Goal: Information Seeking & Learning: Learn about a topic

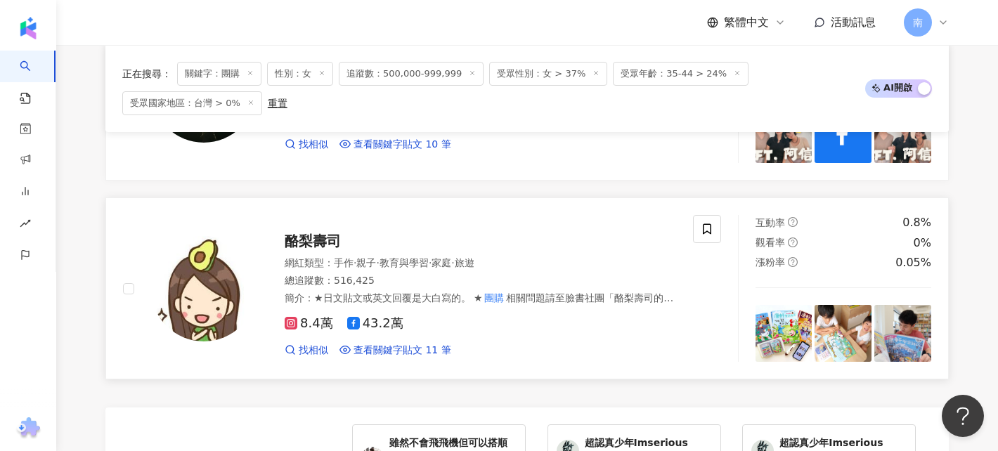
click at [330, 244] on span "酪梨壽司" at bounding box center [313, 241] width 56 height 17
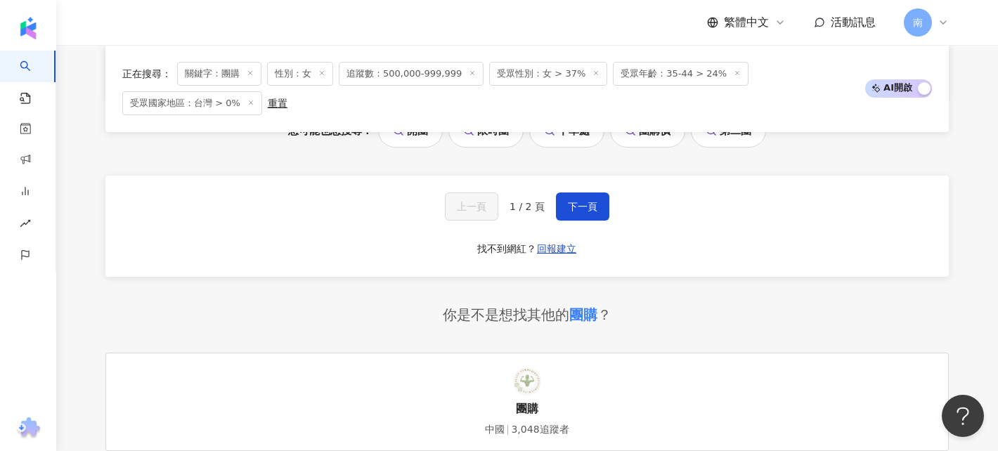
scroll to position [3167, 0]
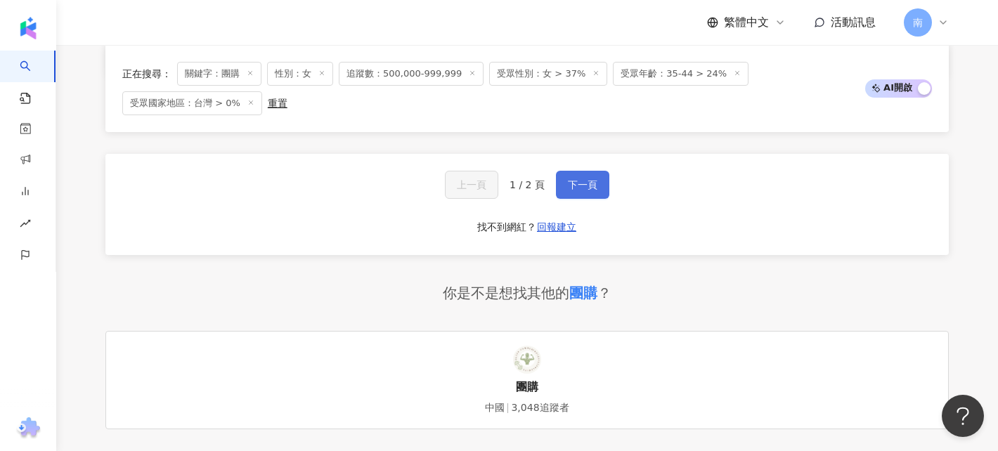
click at [576, 189] on span "下一頁" at bounding box center [583, 184] width 30 height 11
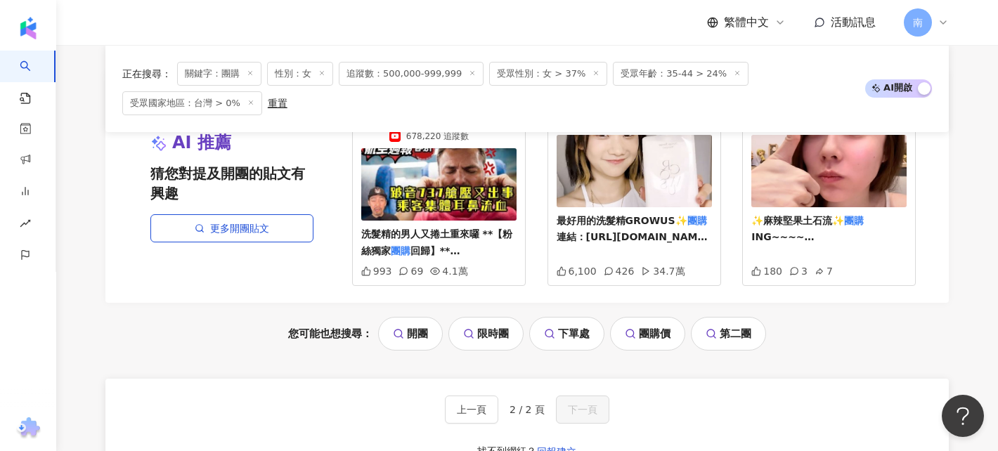
scroll to position [731, 0]
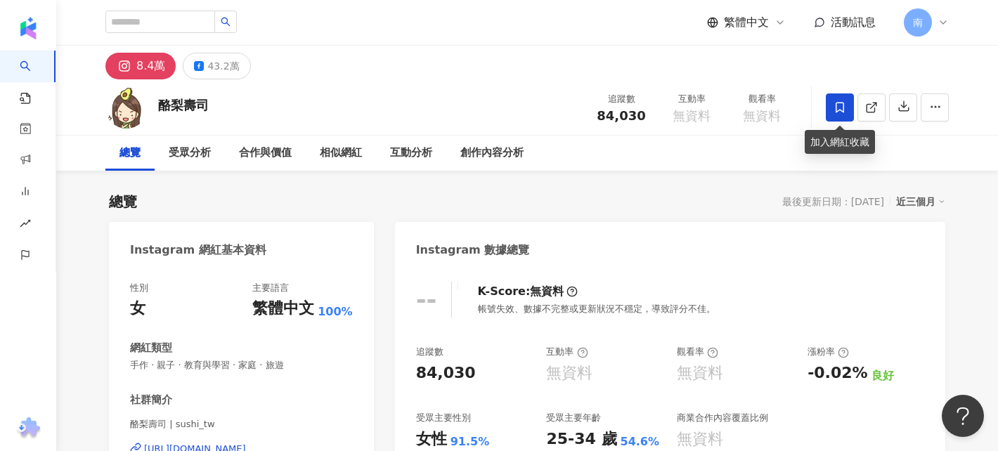
click at [828, 101] on span at bounding box center [840, 107] width 28 height 28
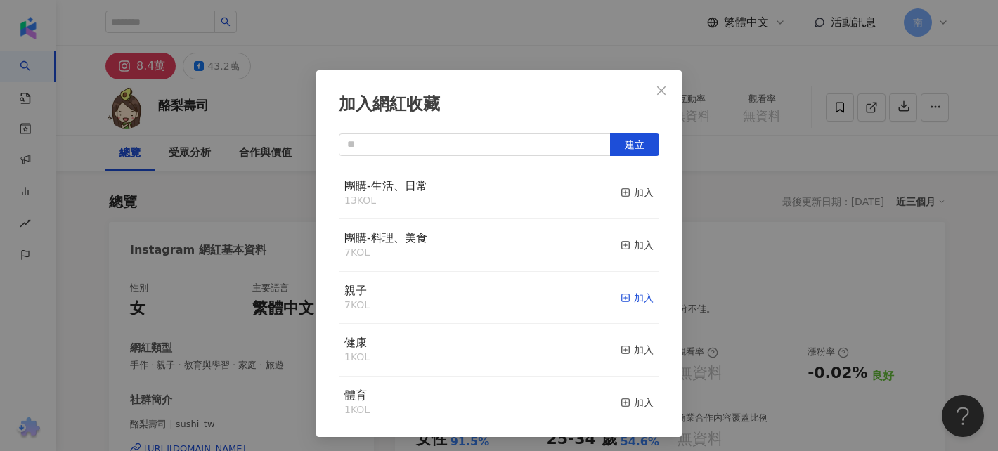
click at [642, 299] on div "加入" at bounding box center [636, 297] width 33 height 15
click at [657, 87] on icon "close" at bounding box center [661, 90] width 11 height 11
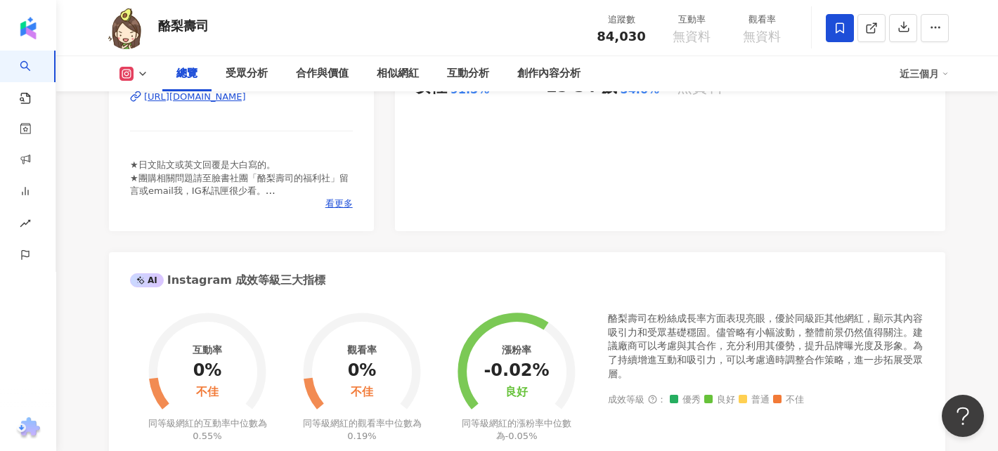
scroll to position [311, 0]
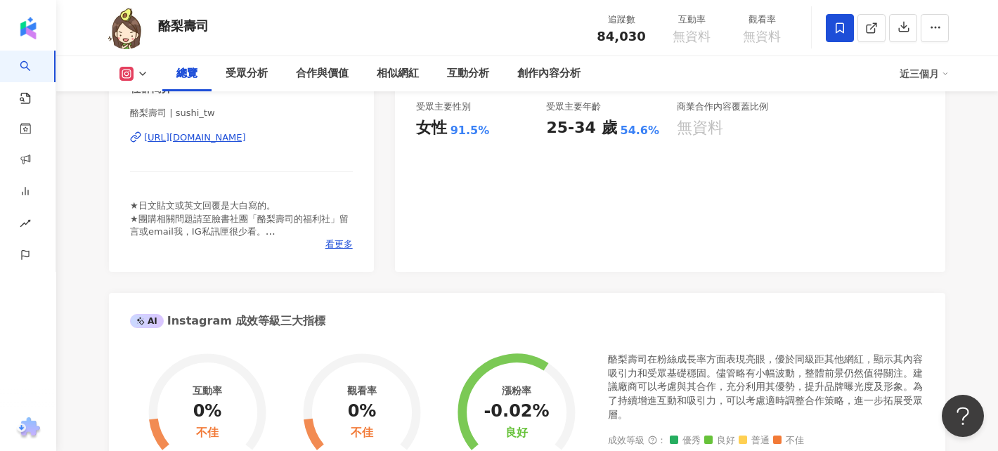
click at [141, 82] on div "總覽 受眾分析 合作與價值 相似網紅 互動分析 創作內容分析 近三個月" at bounding box center [526, 73] width 843 height 35
click at [141, 72] on polyline at bounding box center [143, 73] width 6 height 3
click at [134, 129] on button "Facebook" at bounding box center [156, 132] width 84 height 20
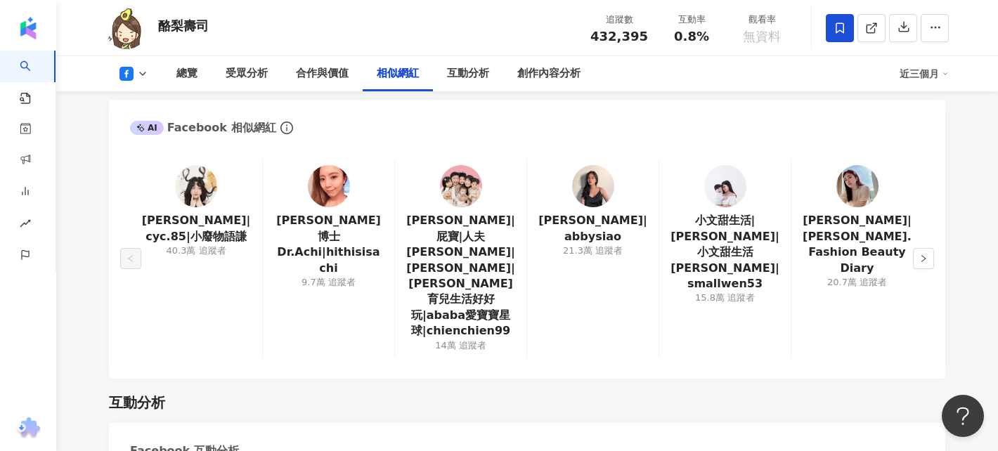
scroll to position [2005, 0]
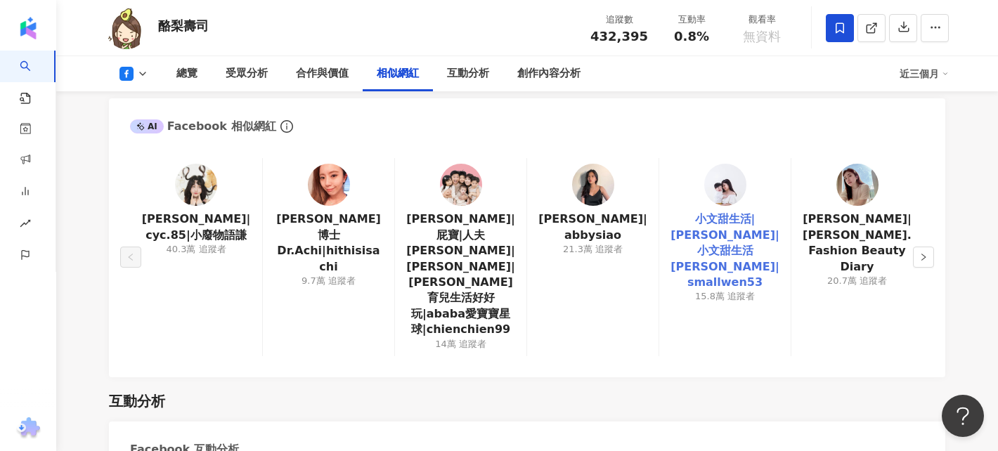
click at [722, 224] on link "小文甜生活|[PERSON_NAME]|小文甜生活 [PERSON_NAME]|smallwen53" at bounding box center [724, 250] width 109 height 79
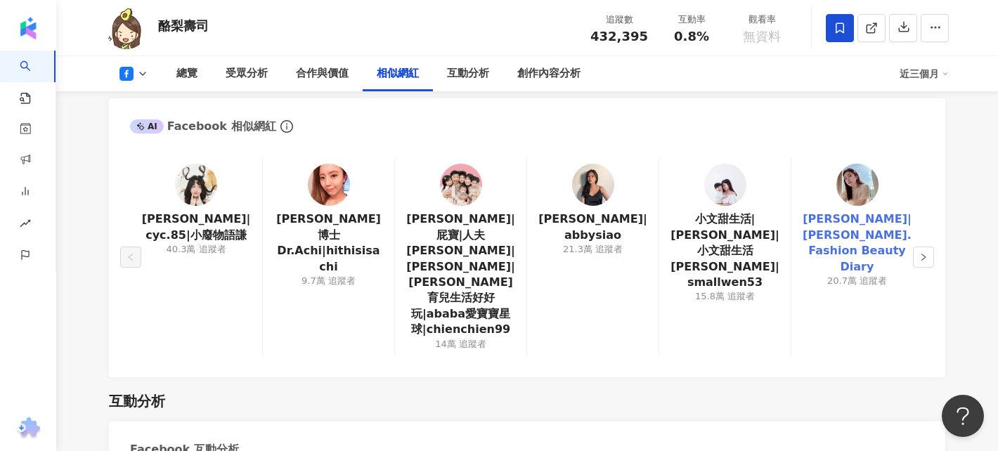
click at [871, 252] on link "[PERSON_NAME]|[PERSON_NAME]. Fashion Beauty Diary" at bounding box center [856, 242] width 109 height 63
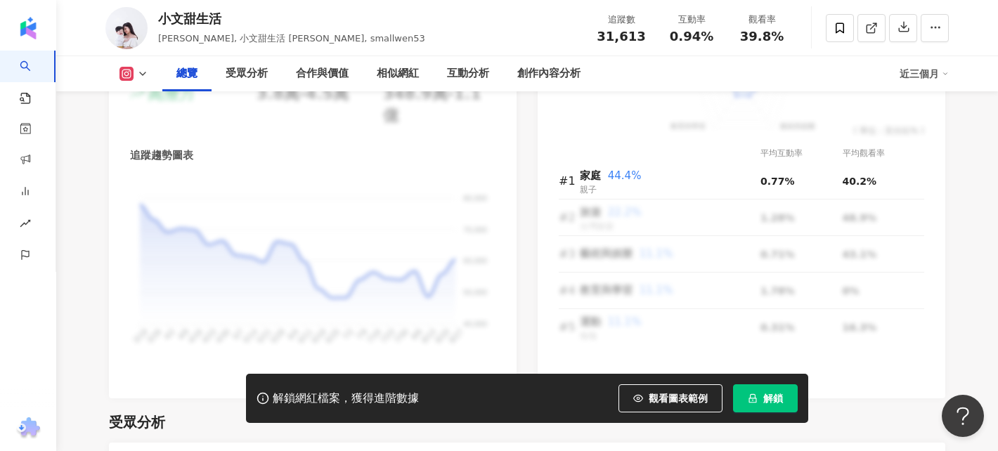
scroll to position [952, 0]
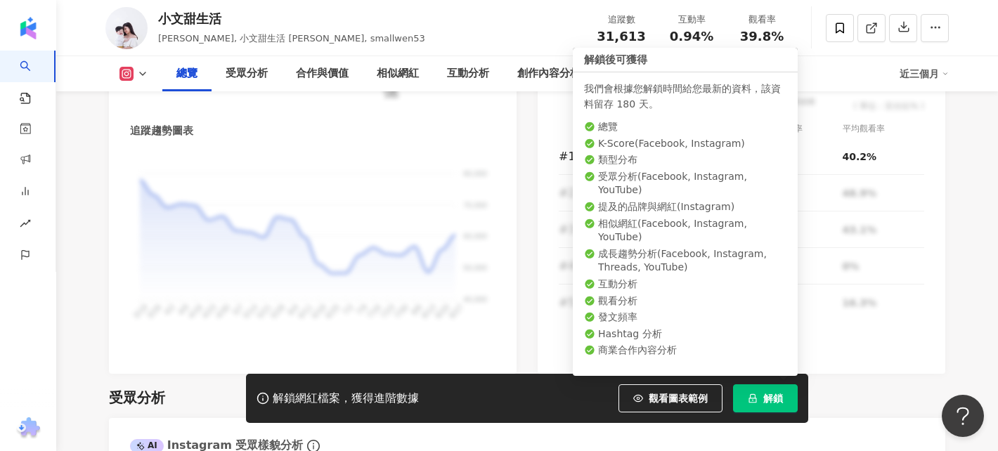
click at [777, 401] on span "解鎖" at bounding box center [773, 398] width 20 height 11
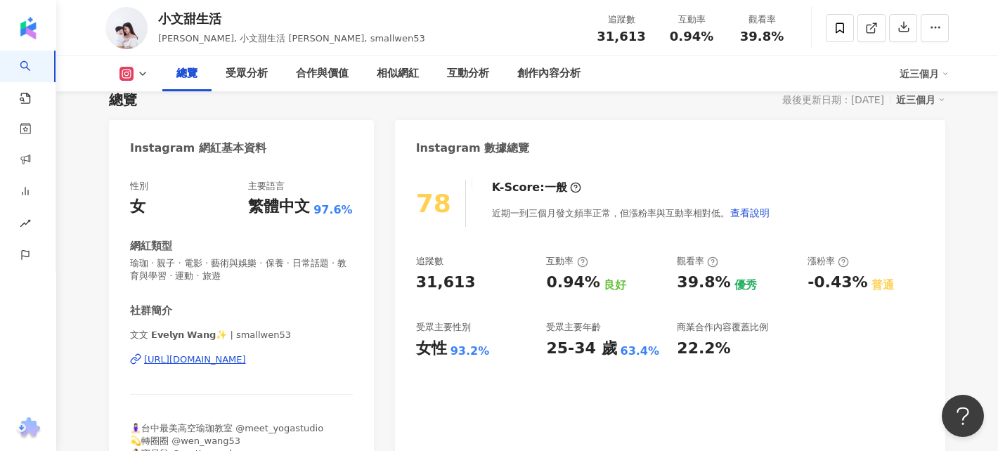
scroll to position [103, 0]
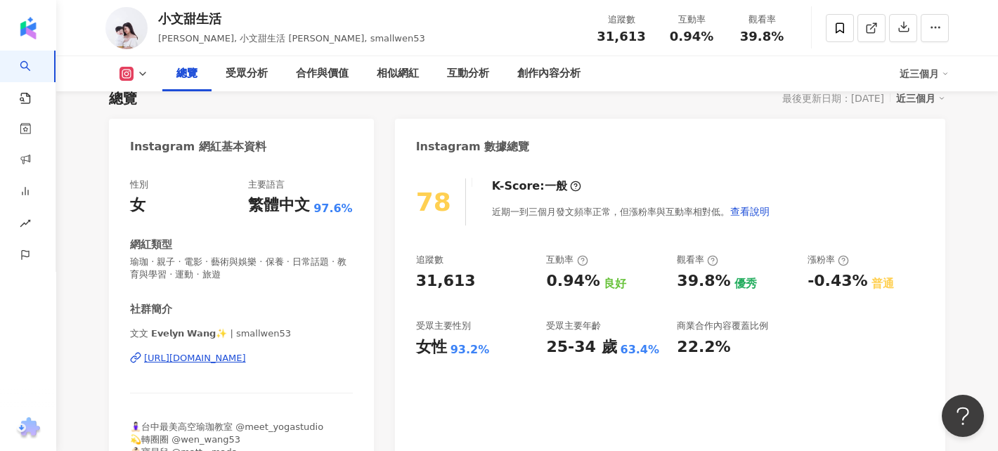
click at [136, 72] on button at bounding box center [133, 74] width 57 height 14
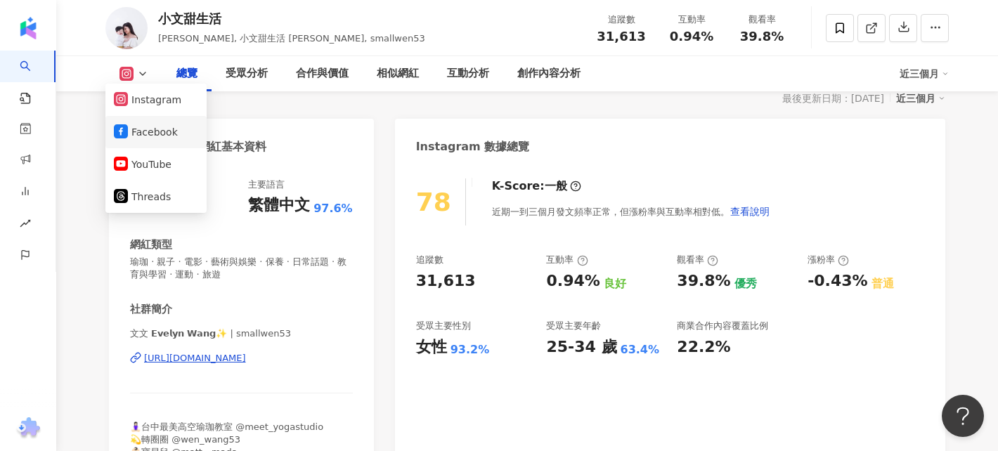
click at [143, 131] on button "Facebook" at bounding box center [156, 132] width 84 height 20
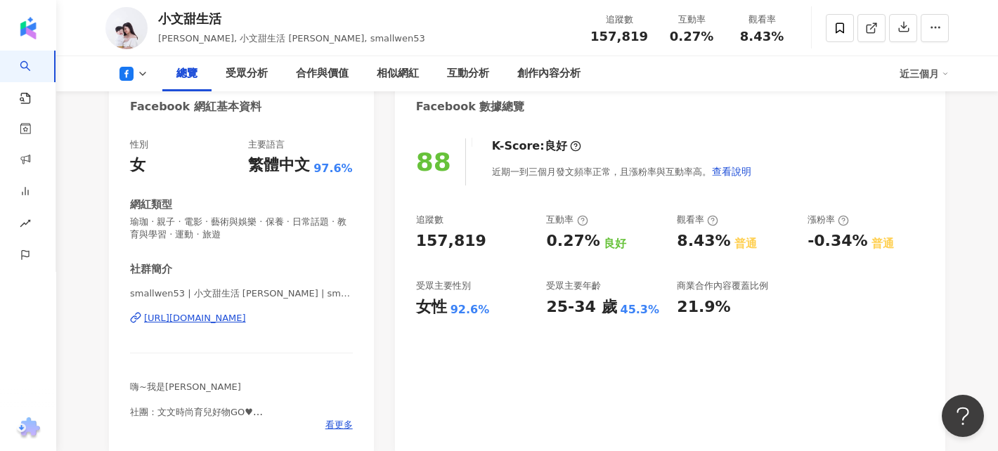
scroll to position [145, 0]
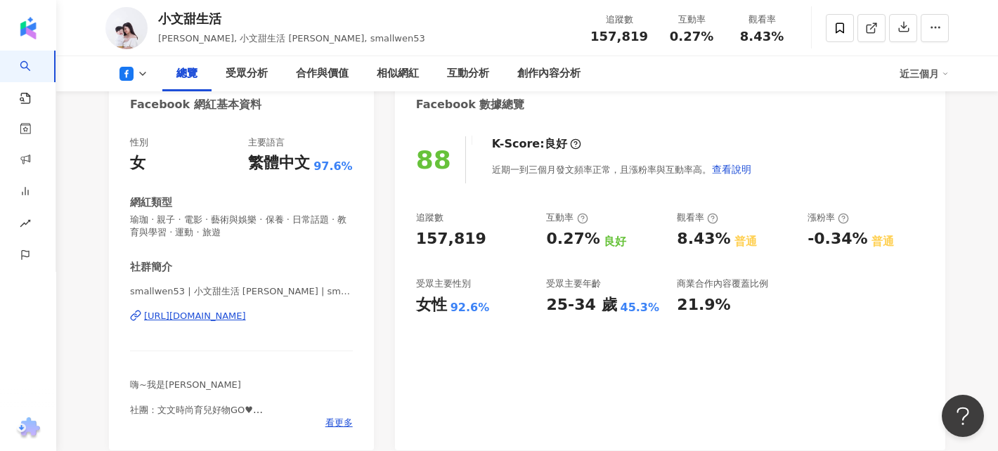
click at [246, 318] on div "https://www.facebook.com/138202602914814" at bounding box center [195, 316] width 102 height 13
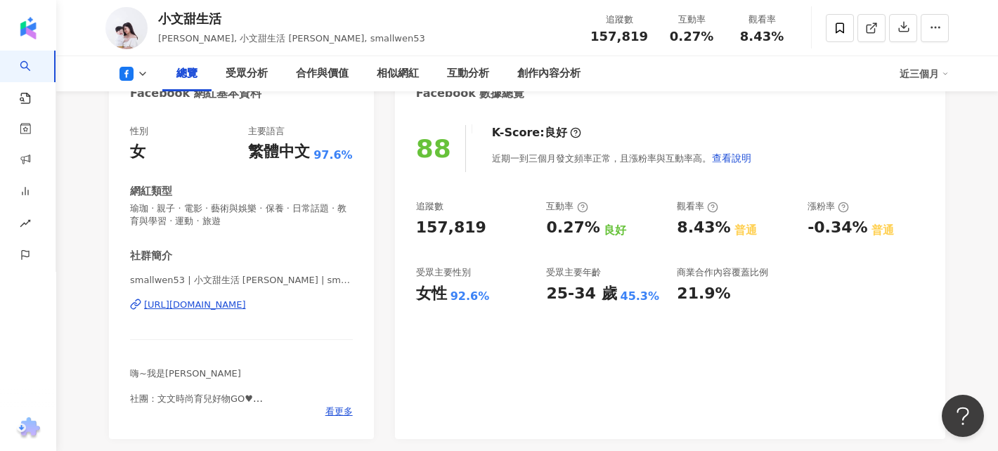
scroll to position [157, 0]
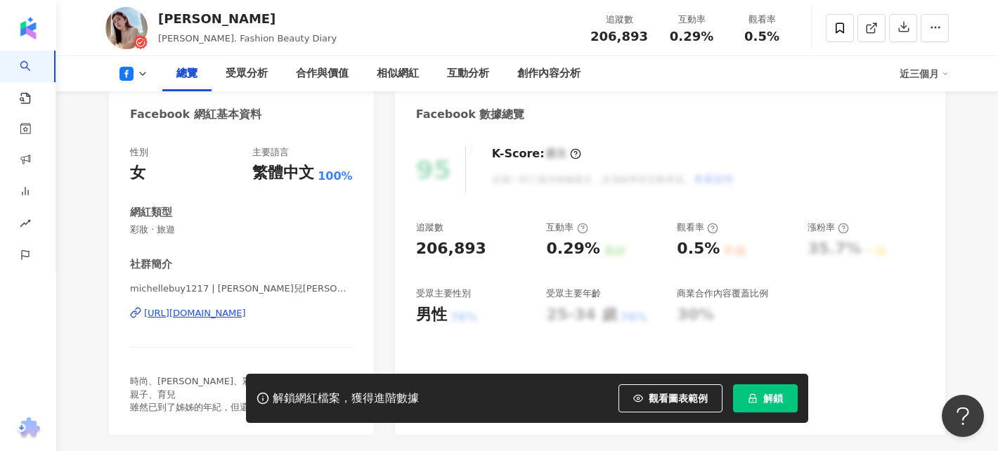
scroll to position [137, 0]
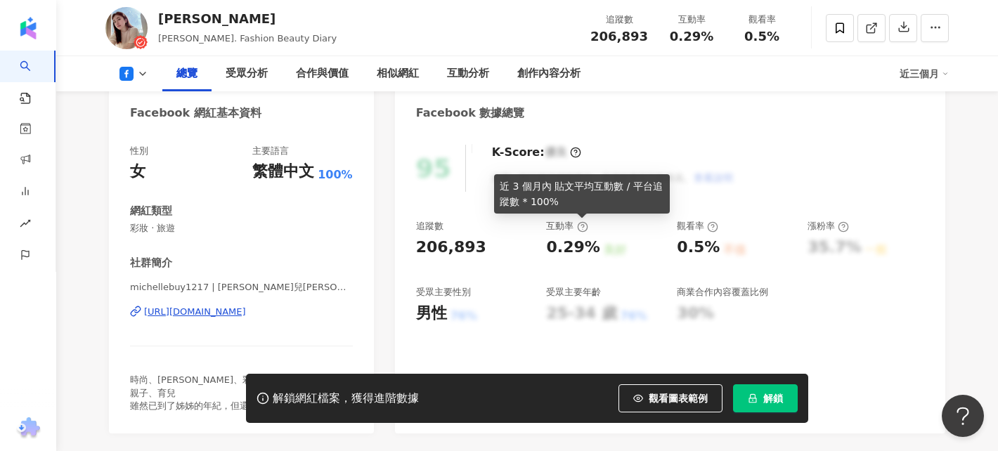
click at [583, 226] on icon at bounding box center [582, 227] width 3 height 5
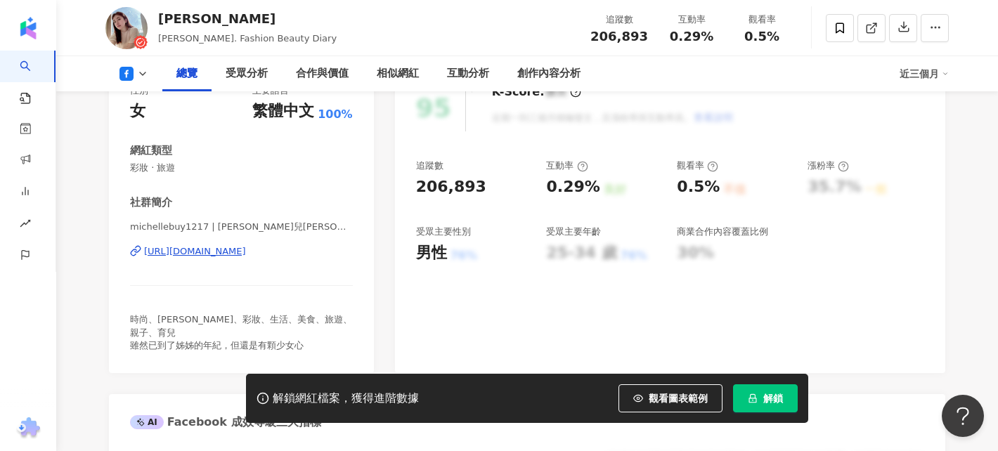
scroll to position [149, 0]
